Goal: Task Accomplishment & Management: Use online tool/utility

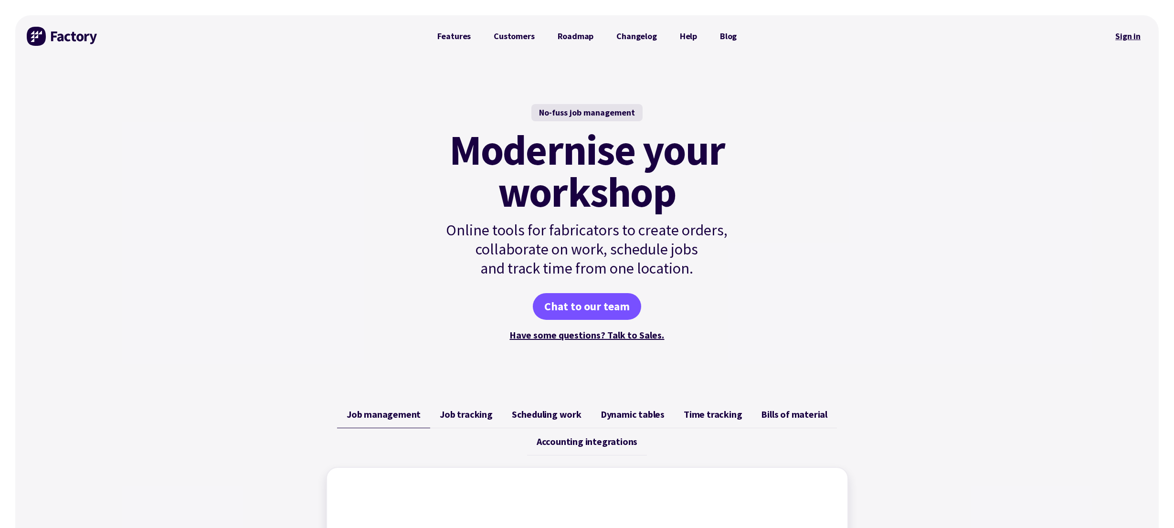
click at [1128, 36] on link "Sign in" at bounding box center [1128, 36] width 39 height 22
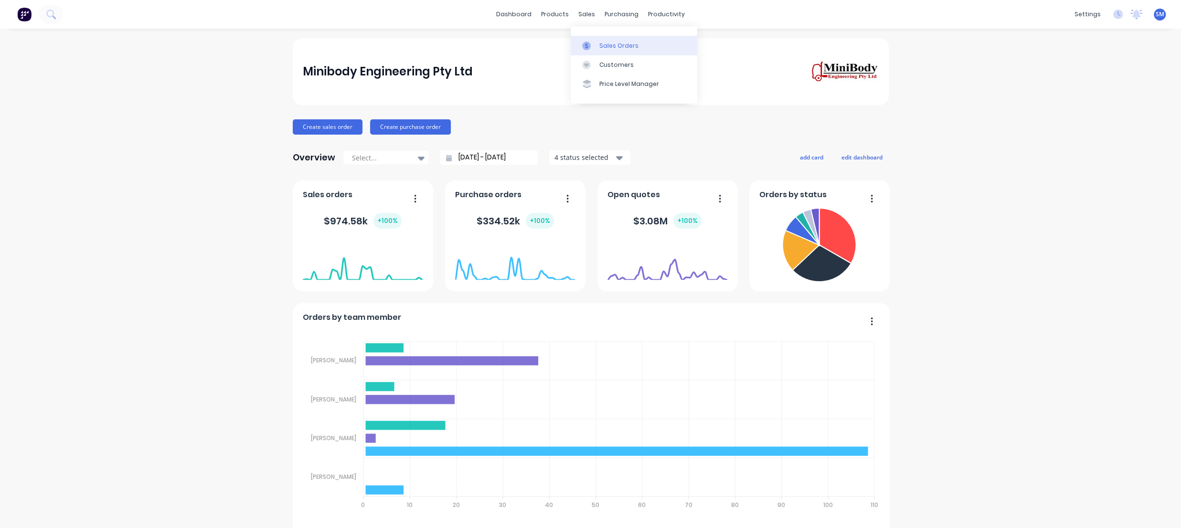
click at [614, 46] on div "Sales Orders" at bounding box center [618, 46] width 39 height 9
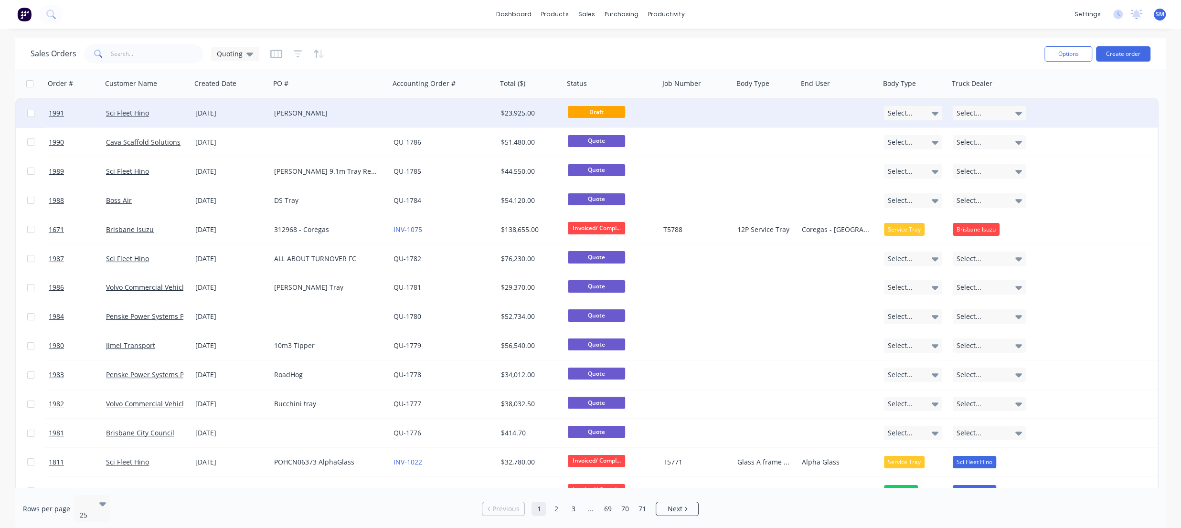
click at [289, 111] on div "[PERSON_NAME]" at bounding box center [327, 113] width 106 height 10
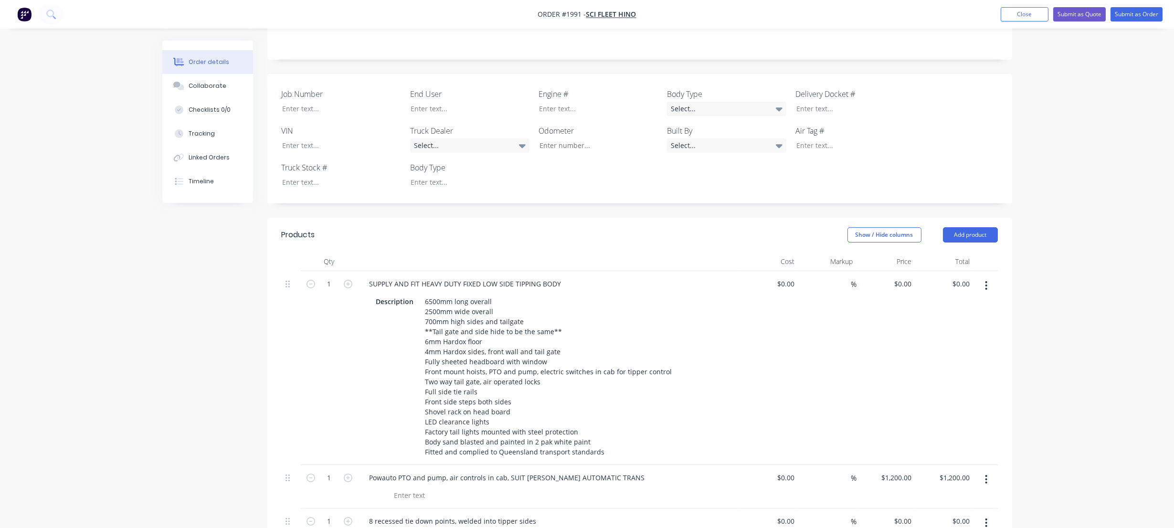
scroll to position [43, 0]
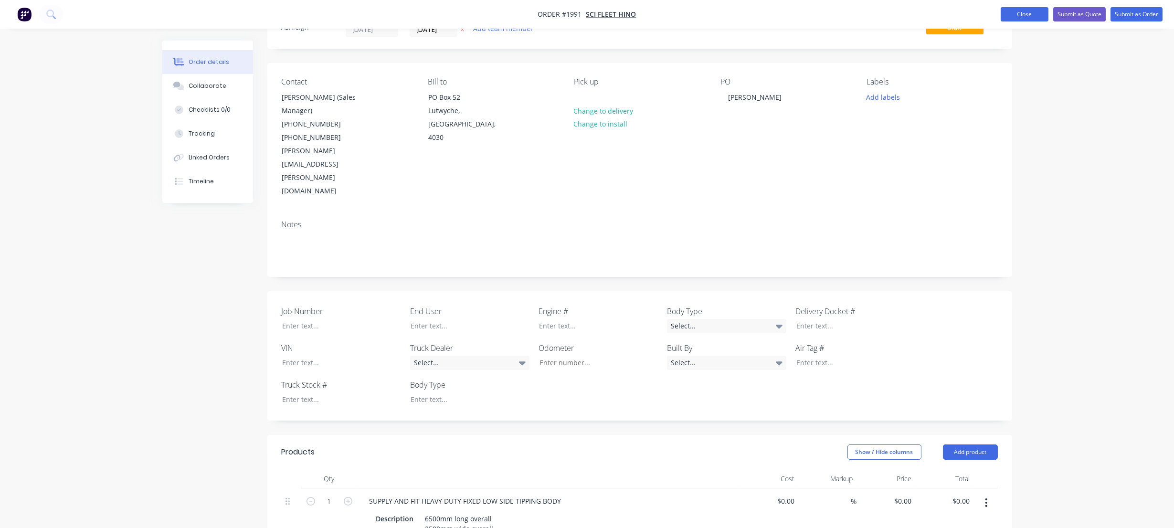
click at [1012, 14] on button "Close" at bounding box center [1025, 14] width 48 height 14
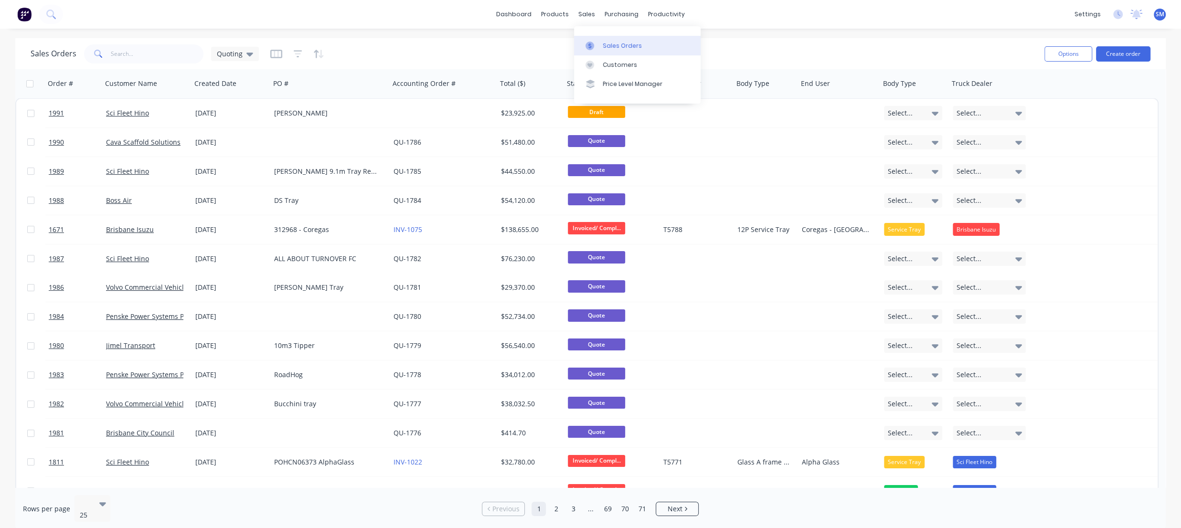
click at [621, 42] on div "Sales Orders" at bounding box center [622, 46] width 39 height 9
click at [612, 45] on div "Sales Orders" at bounding box center [622, 46] width 39 height 9
click at [683, 44] on div "Workflow" at bounding box center [683, 46] width 29 height 9
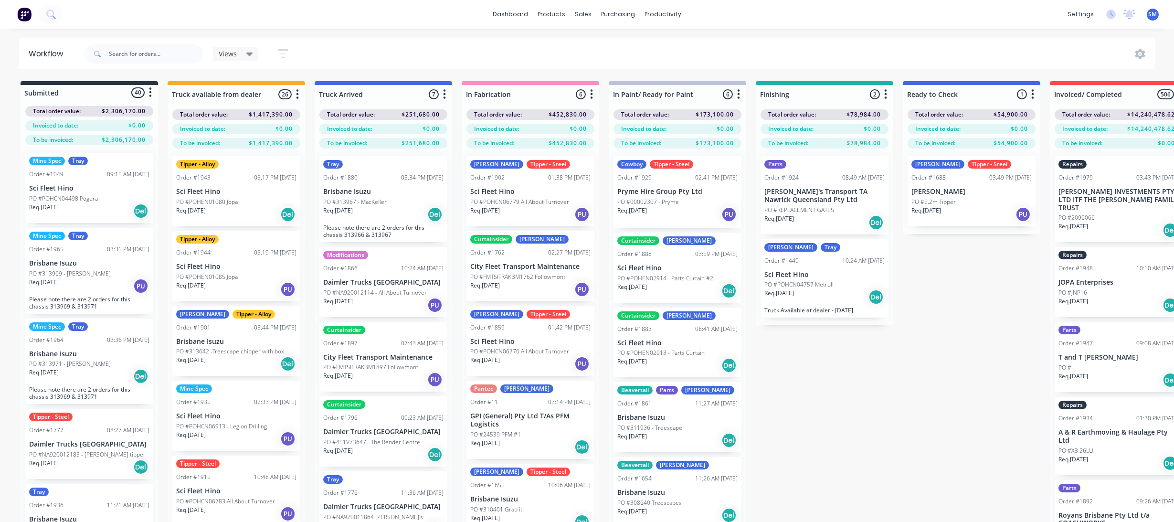
click at [956, 301] on div "Submitted 40 Status colour #273444 hex #273444 Save Cancel Summaries Total orde…" at bounding box center [789, 318] width 1593 height 475
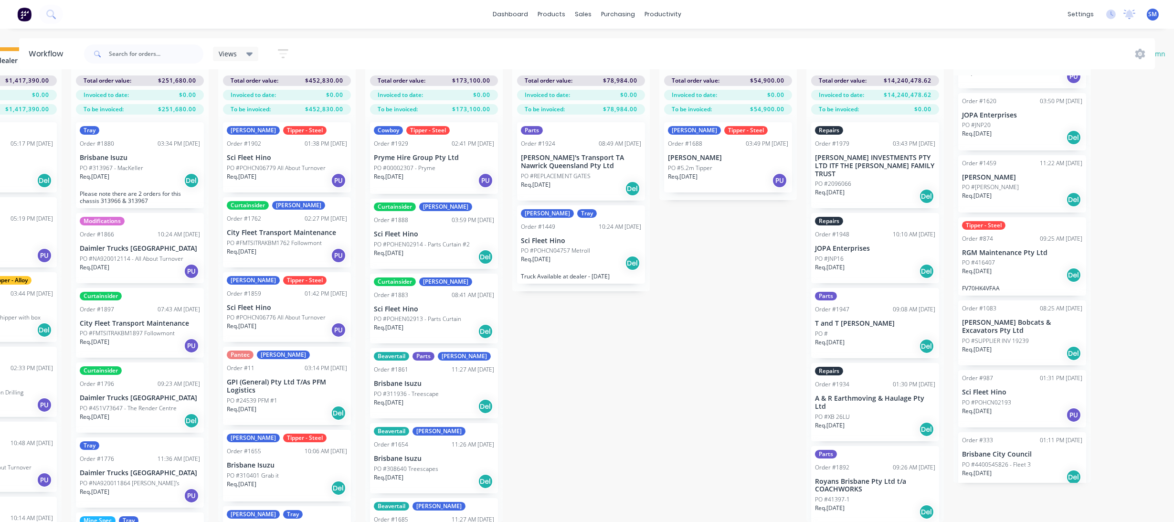
scroll to position [0, 244]
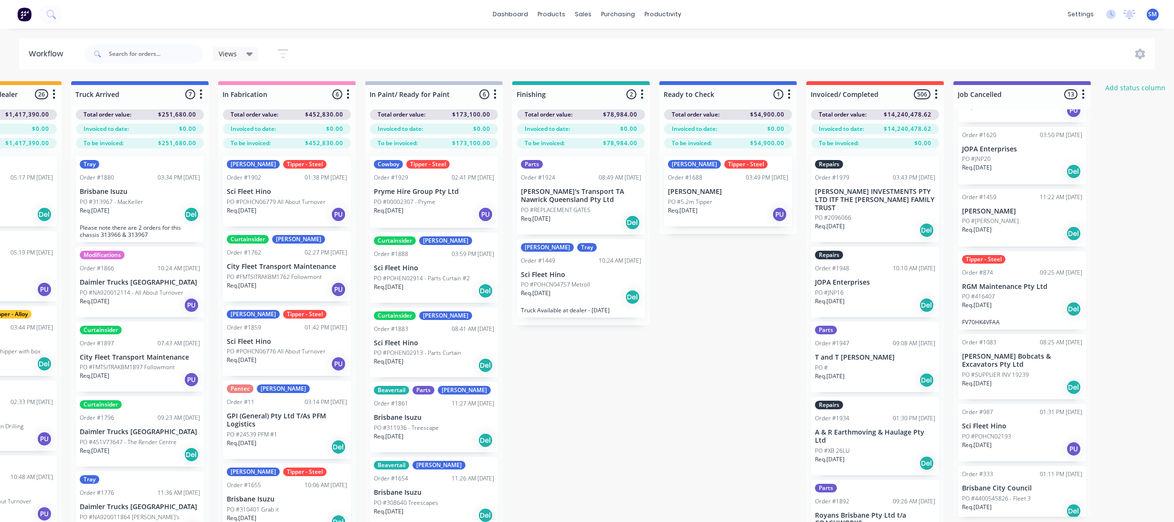
click at [700, 182] on div "Clinton Tipper - Steel Order #1688 03:49 PM 22/07/25 Paul Mann PO #5.2m Tipper …" at bounding box center [728, 191] width 128 height 70
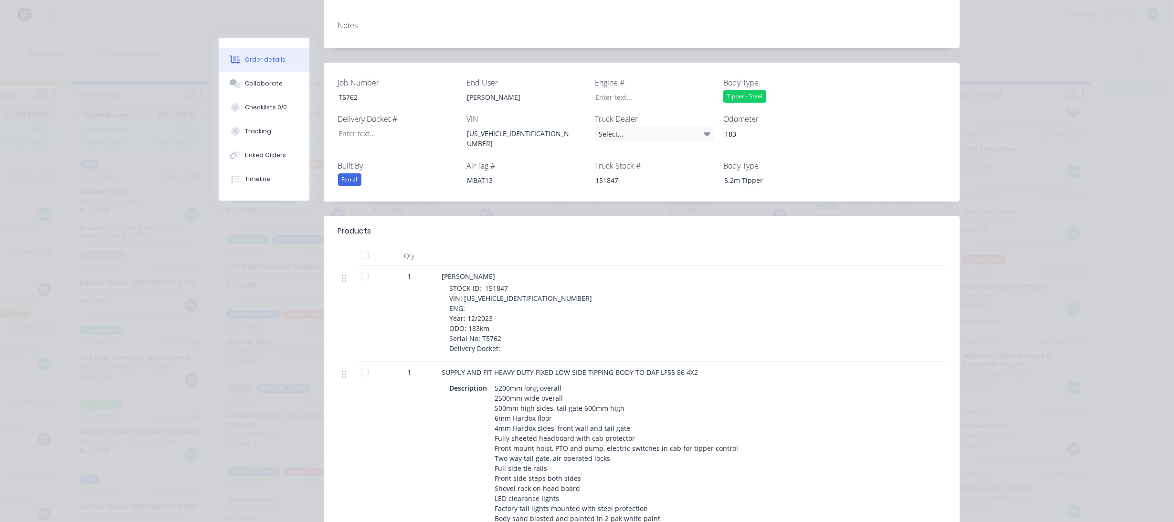
scroll to position [38, 0]
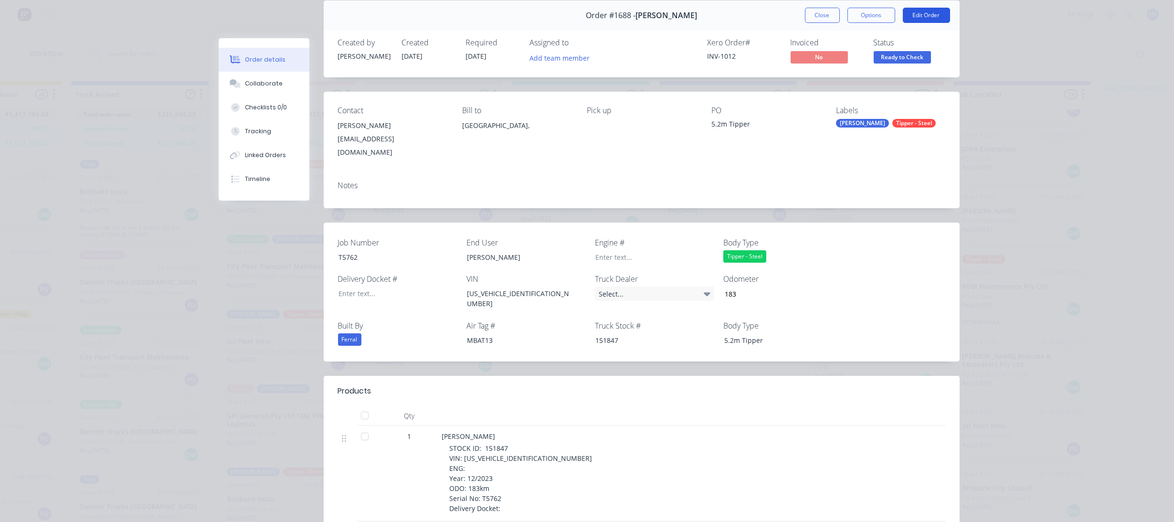
click at [929, 11] on button "Edit Order" at bounding box center [926, 15] width 47 height 15
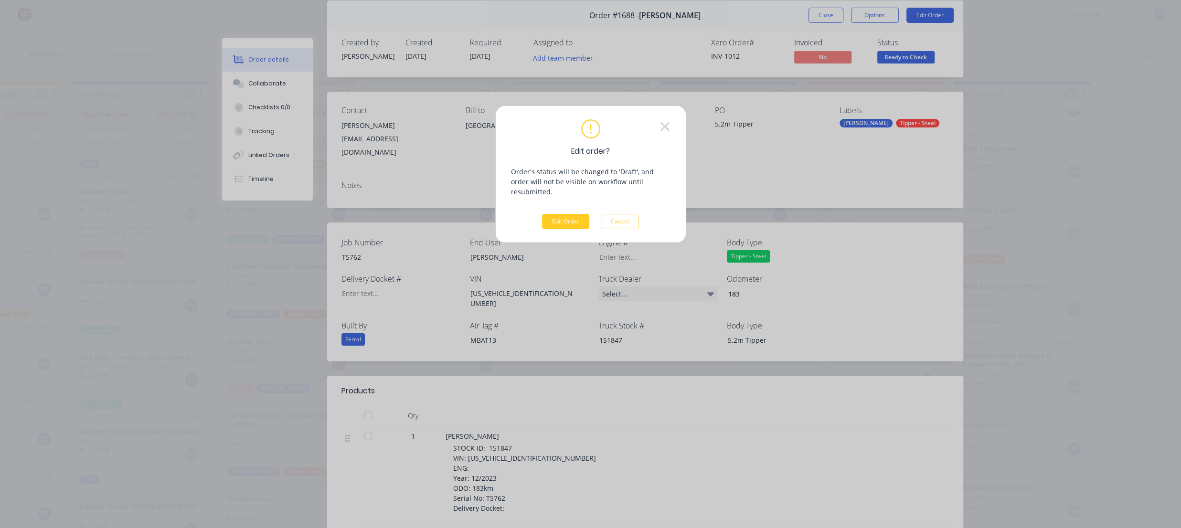
click at [567, 214] on button "Edit Order" at bounding box center [565, 221] width 47 height 15
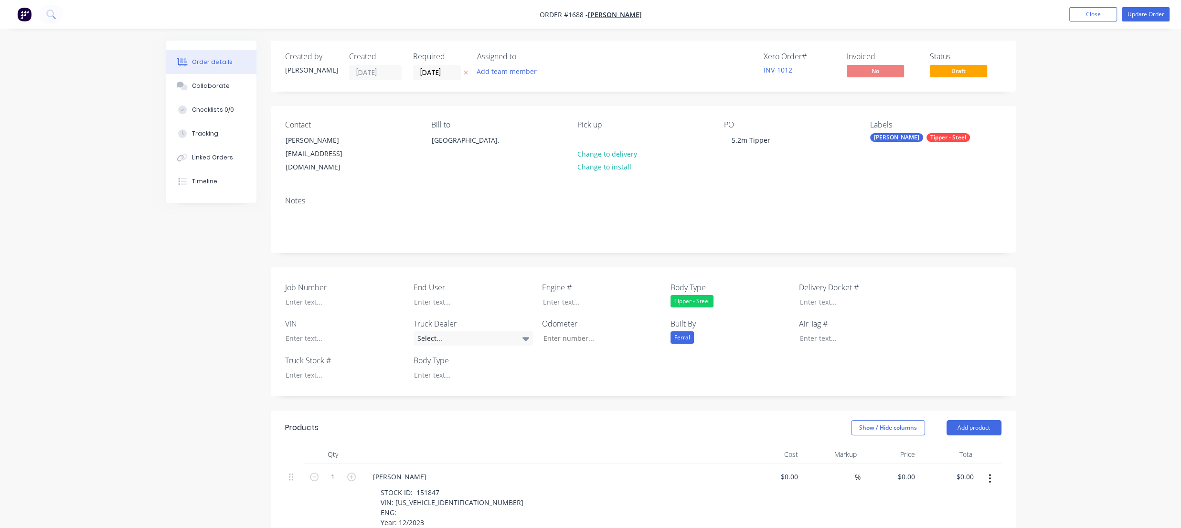
type input "$42,200.00"
type input "$700.00"
type input "$3,500.00"
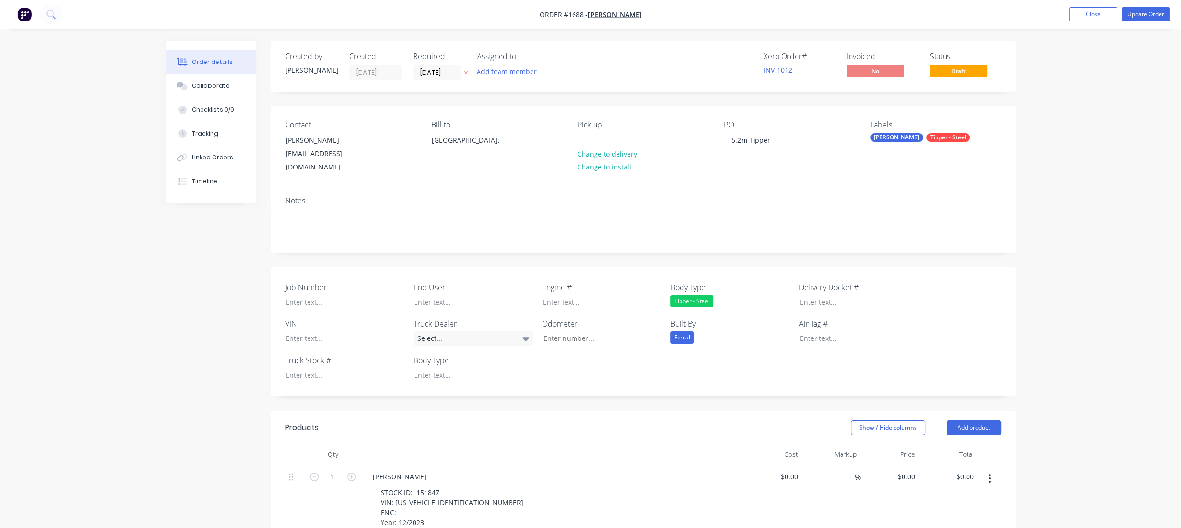
type input "$3,500.00"
type input "$1,200.00"
type input "$400.00"
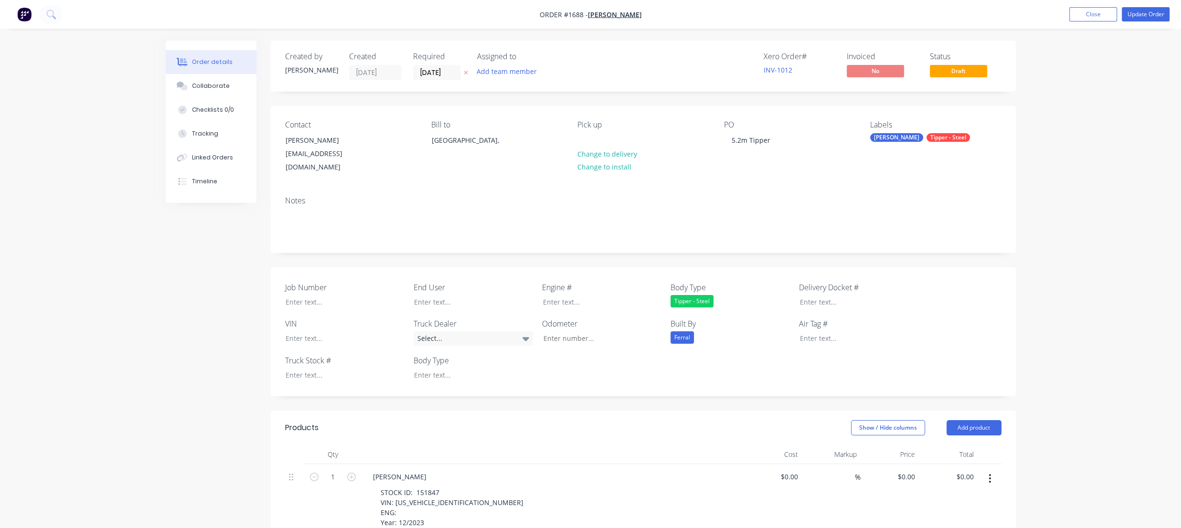
type input "$3,500.00"
type input "$1,900.00"
type input "$1,500.00"
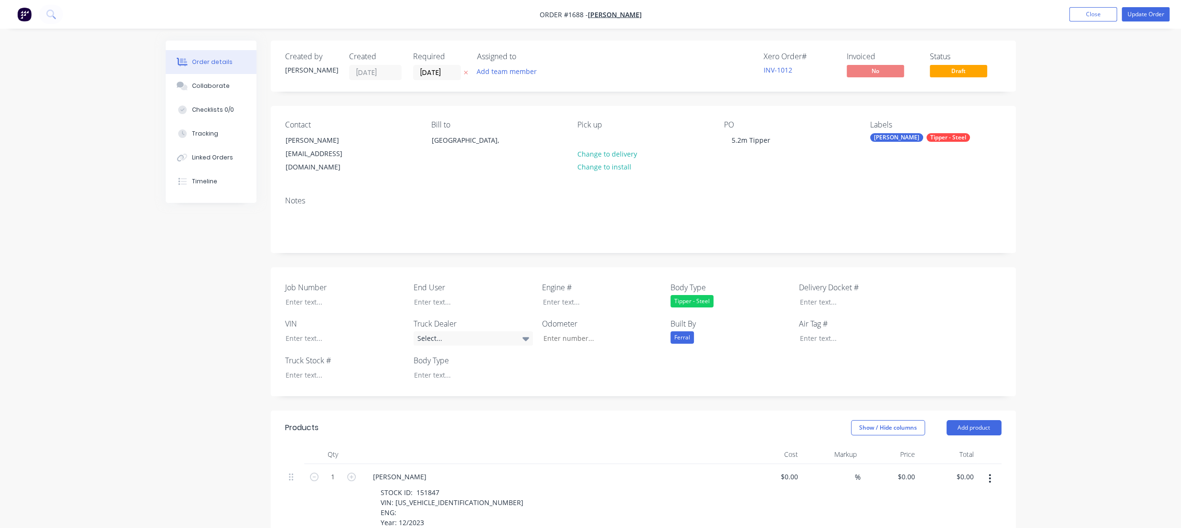
type input "$1,500.00"
type input "183"
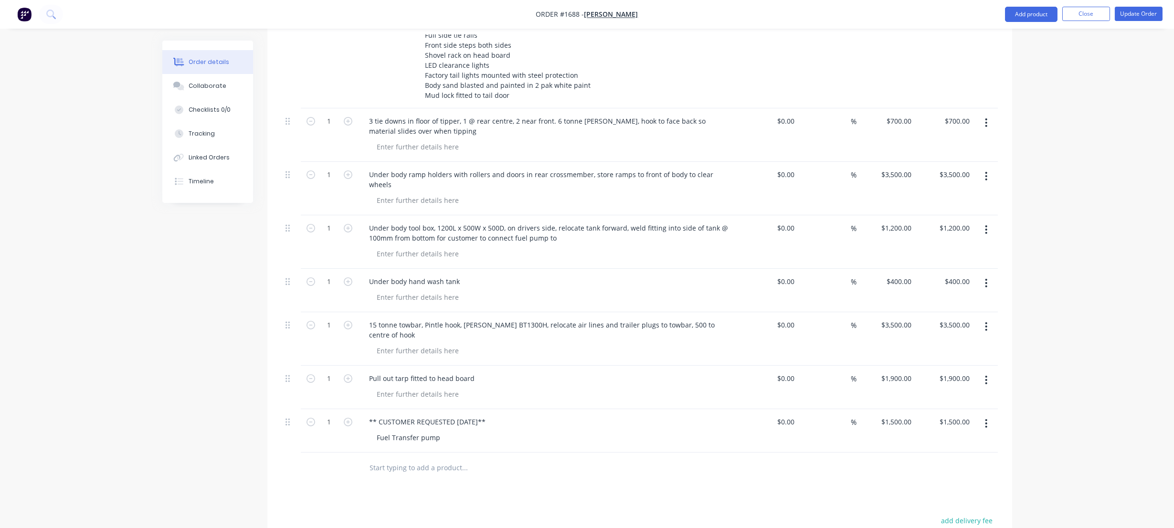
scroll to position [781, 0]
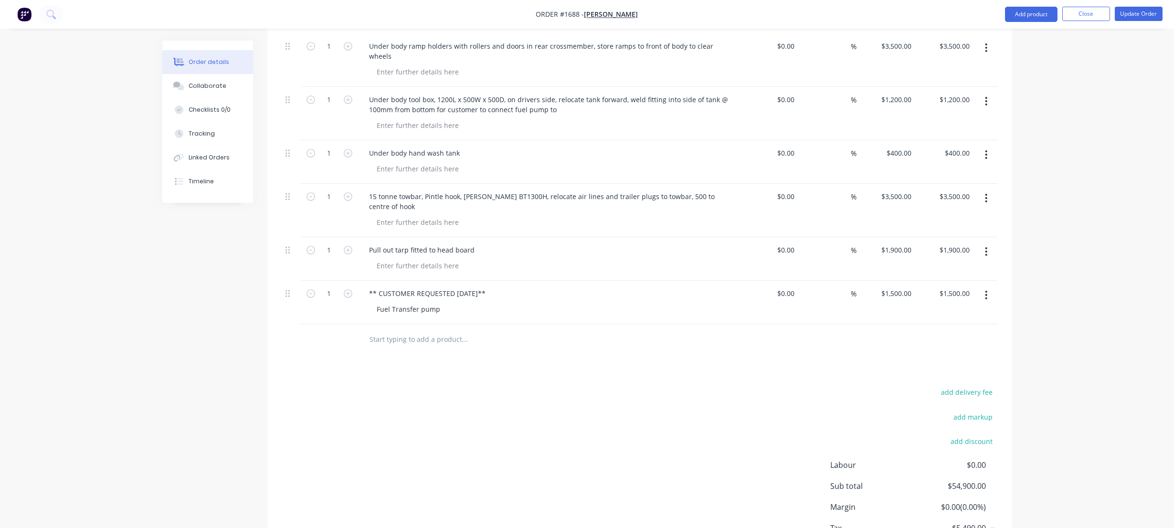
drag, startPoint x: 447, startPoint y: 266, endPoint x: 449, endPoint y: 275, distance: 9.3
click at [447, 302] on div "Fuel Transfer pump" at bounding box center [553, 309] width 367 height 14
drag, startPoint x: 443, startPoint y: 270, endPoint x: 447, endPoint y: 277, distance: 7.9
click at [443, 302] on div "Fuel Transfer pump" at bounding box center [409, 309] width 79 height 14
click at [898, 287] on input "1500" at bounding box center [898, 294] width 35 height 14
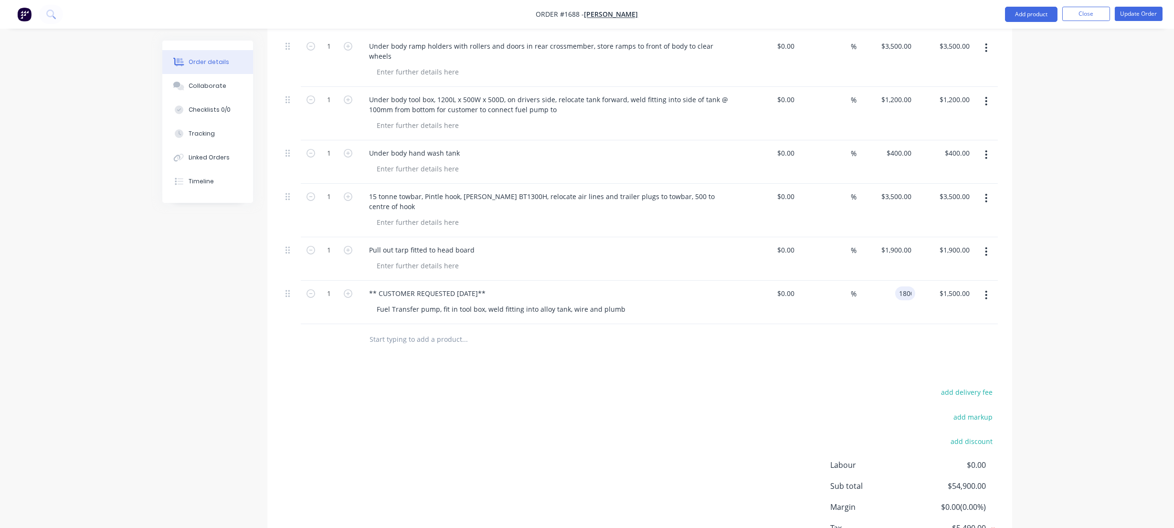
type input "1800"
type input "1500.00"
type input "$1,800.00"
click at [406, 330] on input "text" at bounding box center [465, 339] width 191 height 19
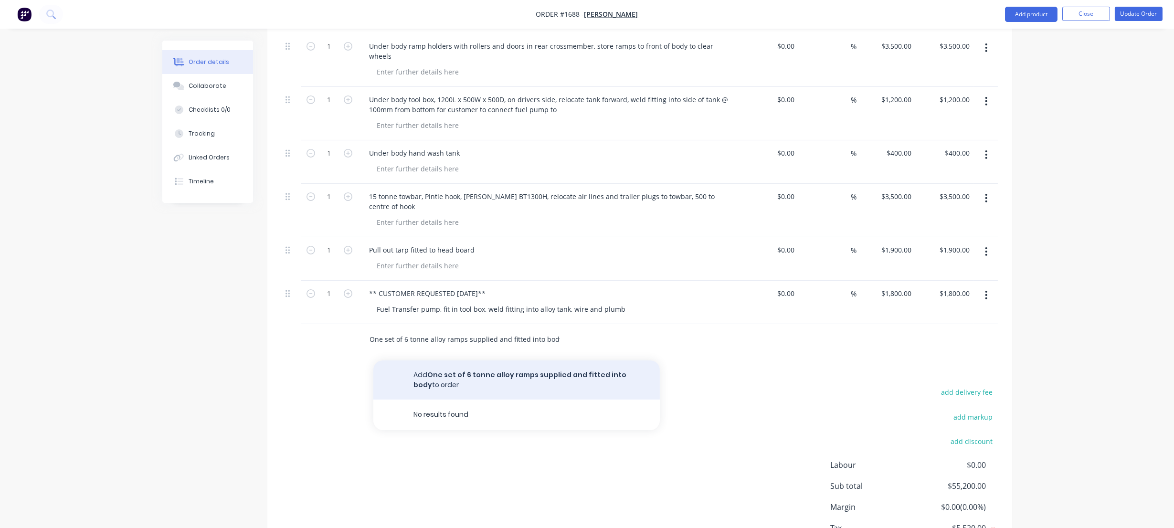
type input "One set of 6 tonne alloy ramps supplied and fitted into body"
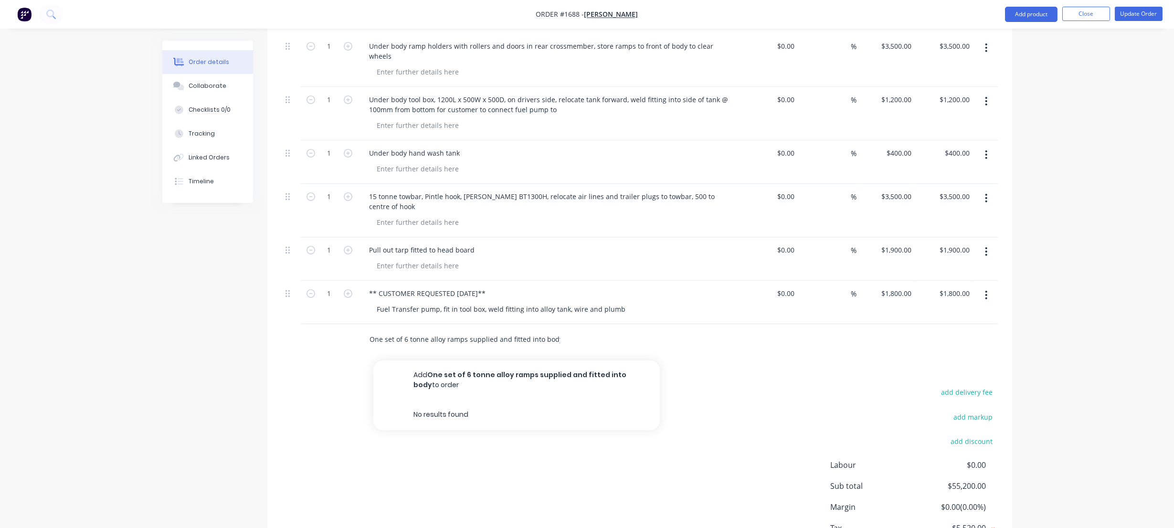
drag, startPoint x: 456, startPoint y: 332, endPoint x: 466, endPoint y: 334, distance: 10.2
click at [456, 361] on button "Add One set of 6 tonne alloy ramps supplied and fitted into body to order" at bounding box center [516, 380] width 287 height 39
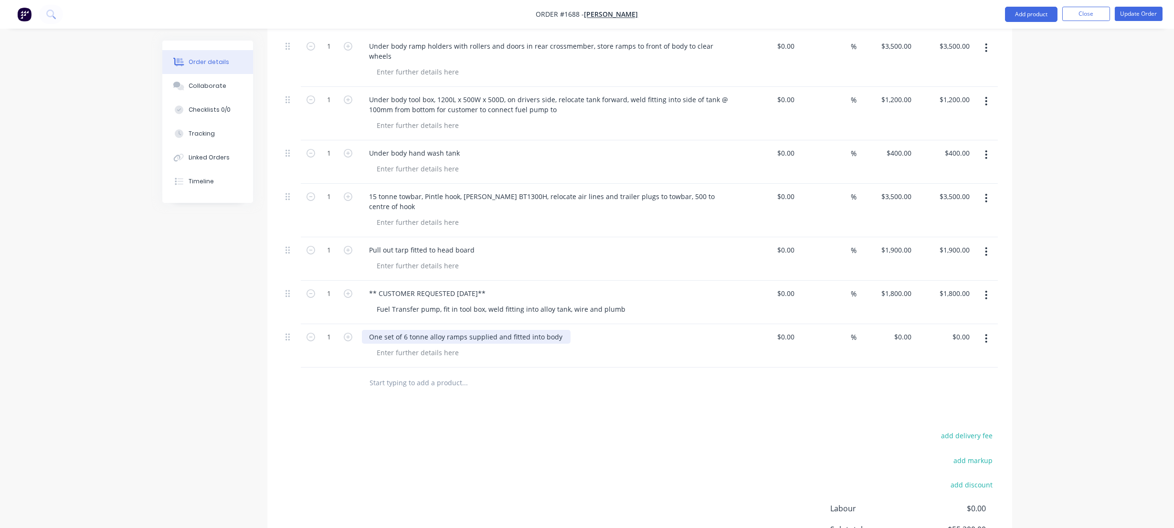
click at [564, 330] on div "One set of 6 tonne alloy ramps supplied and fitted into body" at bounding box center [549, 337] width 374 height 14
drag, startPoint x: 897, startPoint y: 301, endPoint x: 928, endPoint y: 315, distance: 34.0
click at [897, 324] on div "0 0" at bounding box center [886, 345] width 59 height 43
type input "$26,000.00"
type input "26000.00"
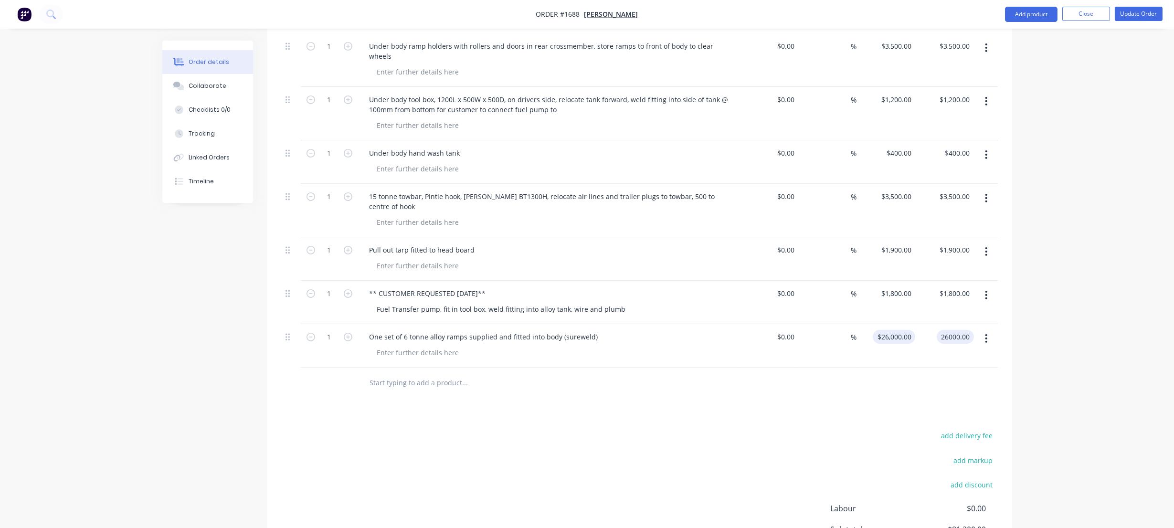
type input "26000"
type input "$26,000.00"
click at [899, 330] on input "26000" at bounding box center [904, 337] width 24 height 14
type input "$2,600.00"
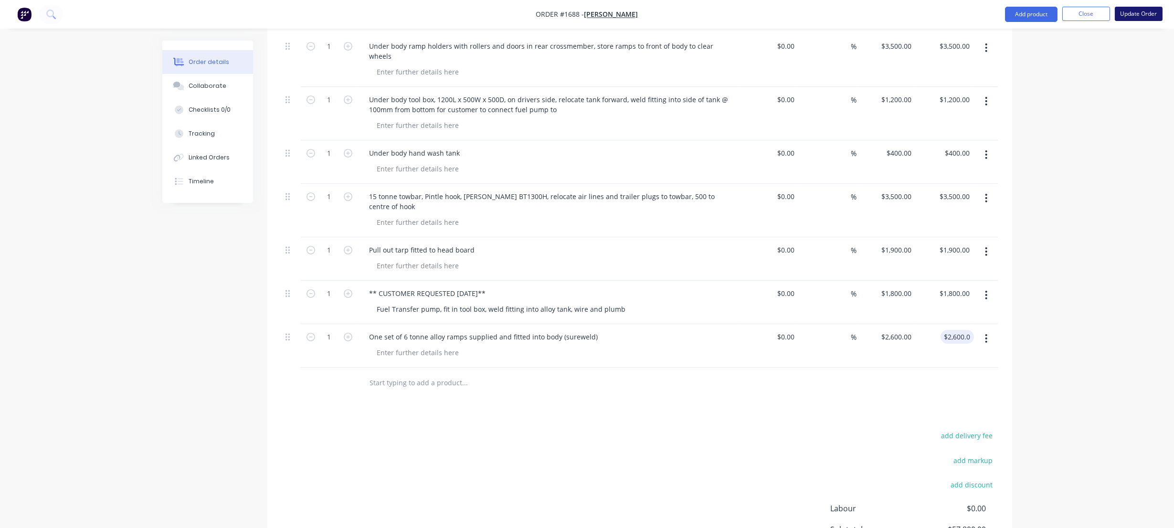
click at [1142, 14] on button "Update Order" at bounding box center [1139, 14] width 48 height 14
type input "183"
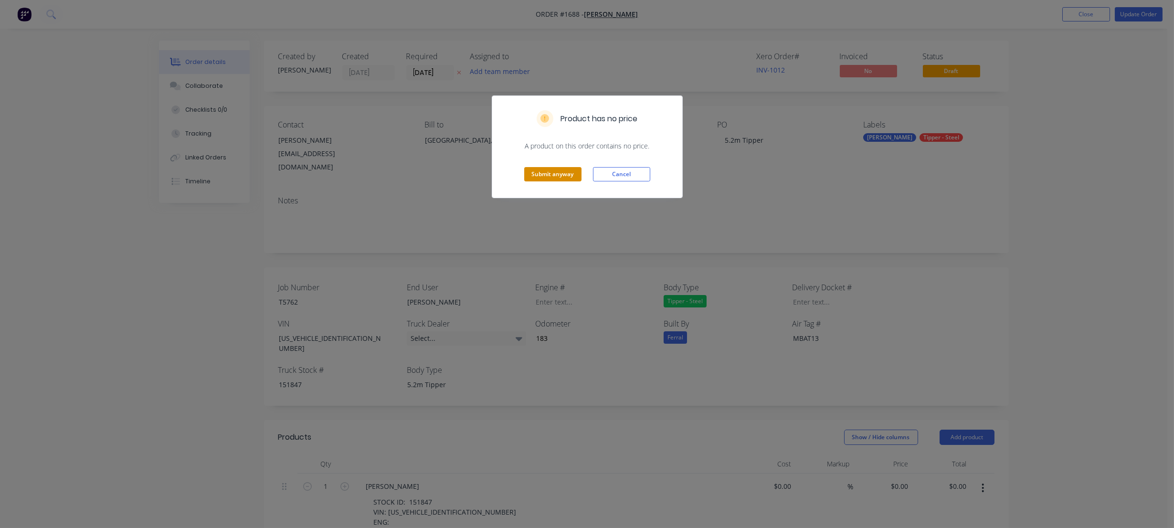
click at [554, 170] on button "Submit anyway" at bounding box center [552, 174] width 57 height 14
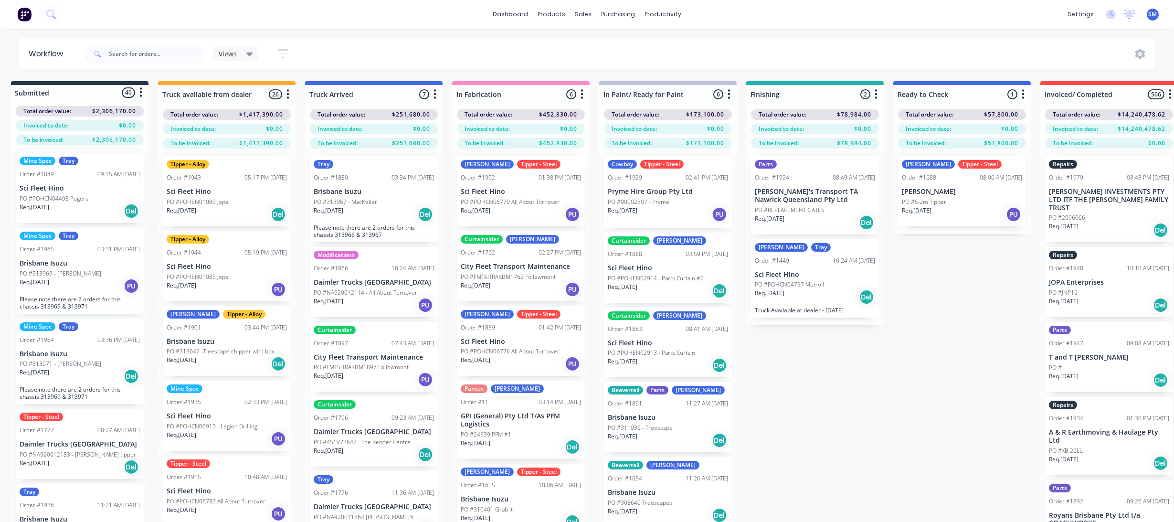
scroll to position [0, 10]
click at [960, 344] on div "Submitted 40 Status colour #273444 hex #273444 Save Cancel Summaries Total orde…" at bounding box center [779, 318] width 1593 height 475
click at [961, 345] on div "Submitted 40 Status colour #273444 hex #273444 Save Cancel Summaries Total orde…" at bounding box center [779, 318] width 1593 height 475
click at [948, 189] on p "Paul Mann" at bounding box center [962, 192] width 120 height 8
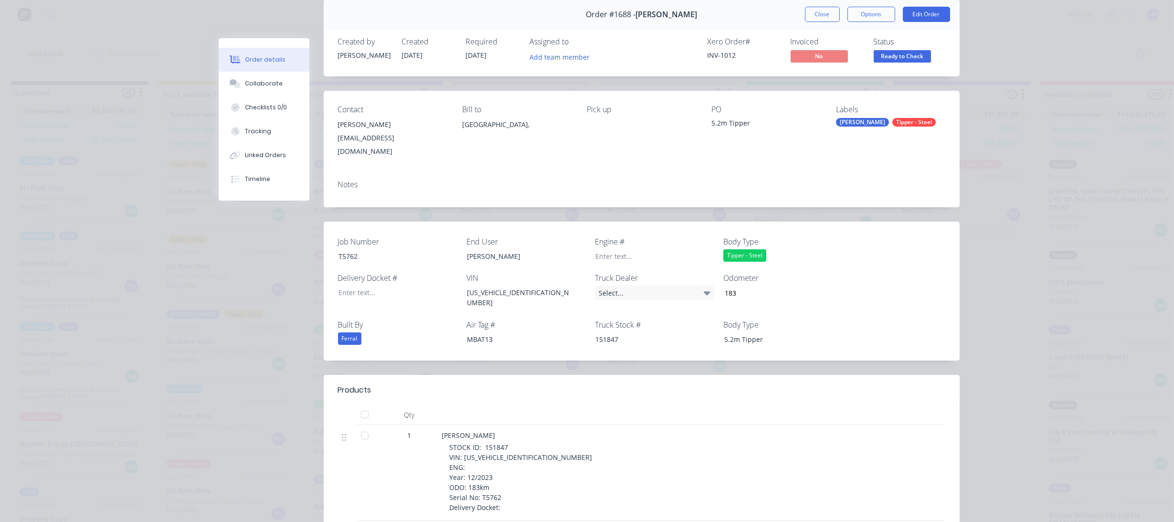
scroll to position [0, 0]
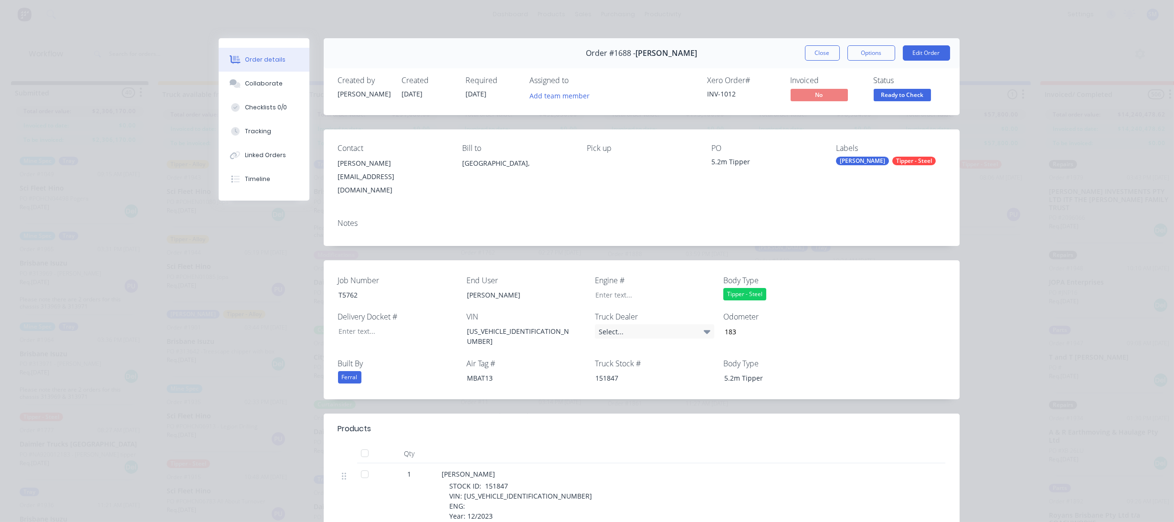
click at [616, 198] on div "Contact Paul Mann pmomann@gmail.com Bill to Queensland, Pick up PO 5.2m Tipper …" at bounding box center [642, 170] width 636 height 82
click at [875, 48] on button "Options" at bounding box center [872, 52] width 48 height 15
click at [722, 1] on div "Order details Collaborate Checklists 0/0 Tracking Linked Orders Timeline Order …" at bounding box center [587, 261] width 1174 height 522
click at [823, 52] on button "Close" at bounding box center [822, 52] width 35 height 15
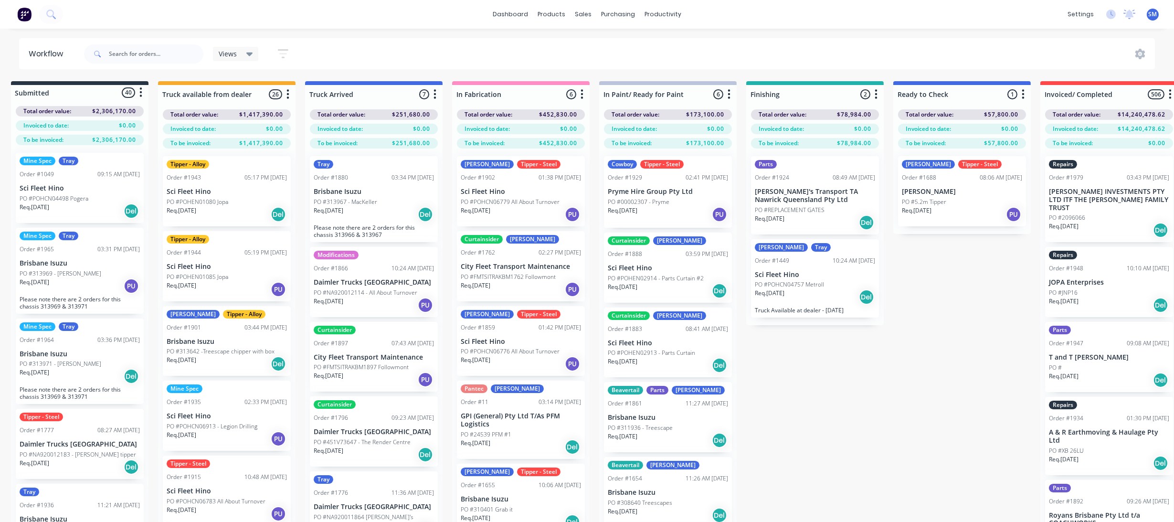
click at [967, 381] on div "Submitted 40 Status colour #273444 hex #273444 Save Cancel Summaries Total orde…" at bounding box center [779, 318] width 1593 height 475
click at [830, 399] on div "Submitted 40 Status colour #273444 hex #273444 Save Cancel Summaries Total orde…" at bounding box center [779, 318] width 1593 height 475
click at [947, 412] on div "Submitted 40 Status colour #273444 hex #273444 Save Cancel Summaries Total orde…" at bounding box center [779, 318] width 1593 height 475
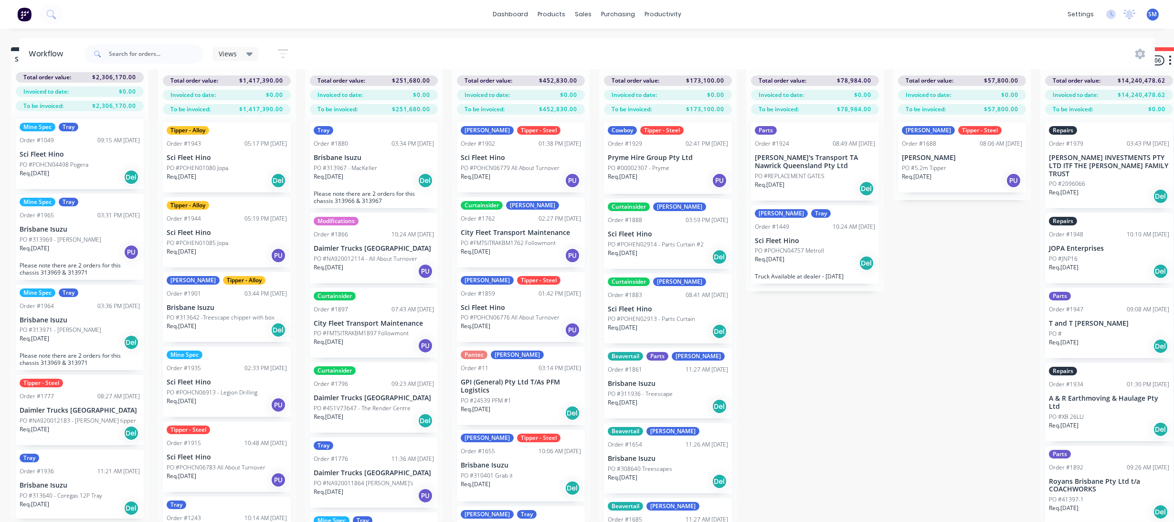
scroll to position [0, 10]
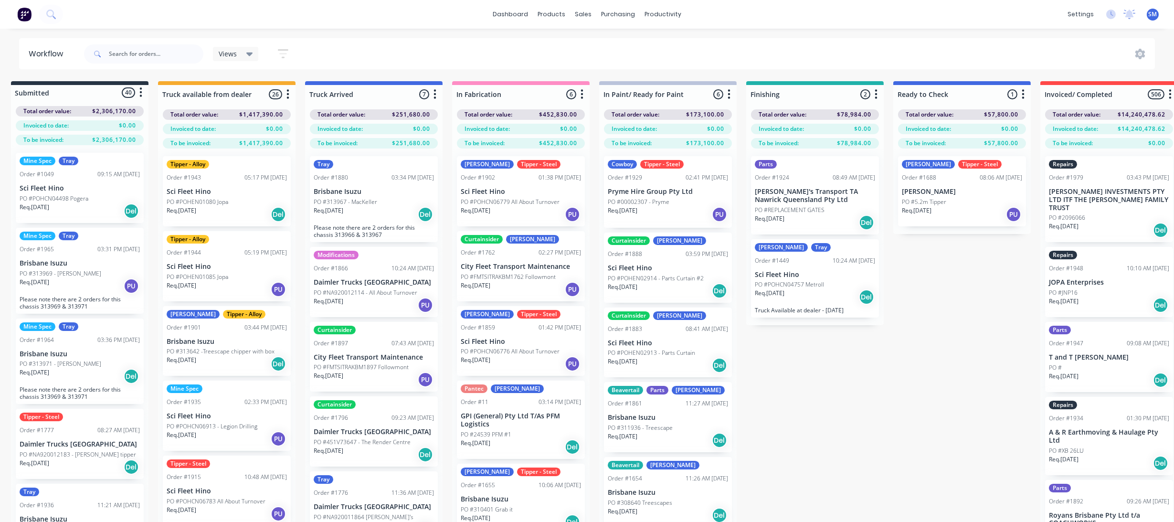
click at [833, 426] on div "Submitted 40 Status colour #273444 hex #273444 Save Cancel Summaries Total orde…" at bounding box center [779, 318] width 1593 height 475
click at [841, 422] on div "Submitted 40 Status colour #273444 hex #273444 Save Cancel Summaries Total orde…" at bounding box center [779, 318] width 1593 height 475
click at [924, 383] on div "Submitted 40 Status colour #273444 hex #273444 Save Cancel Summaries Total orde…" at bounding box center [779, 318] width 1593 height 475
click at [881, 444] on div "Submitted 40 Status colour #273444 hex #273444 Save Cancel Summaries Total orde…" at bounding box center [779, 318] width 1593 height 475
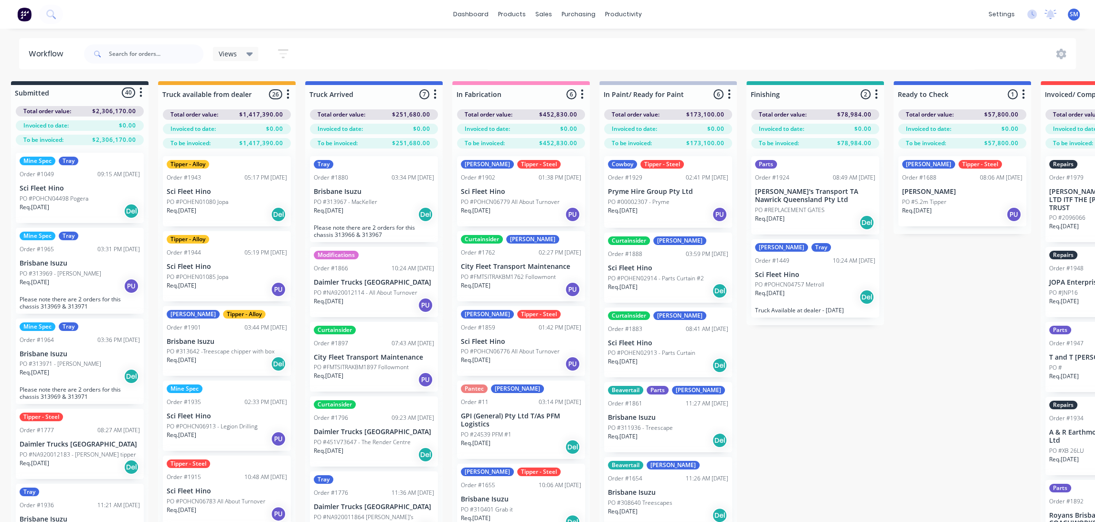
click at [978, 352] on div "Submitted 40 Status colour #273444 hex #273444 Save Cancel Summaries Total orde…" at bounding box center [779, 318] width 1593 height 475
click at [950, 374] on div "Submitted 40 Status colour #273444 hex #273444 Save Cancel Summaries Total orde…" at bounding box center [779, 318] width 1593 height 475
